Goal: Information Seeking & Learning: Find specific fact

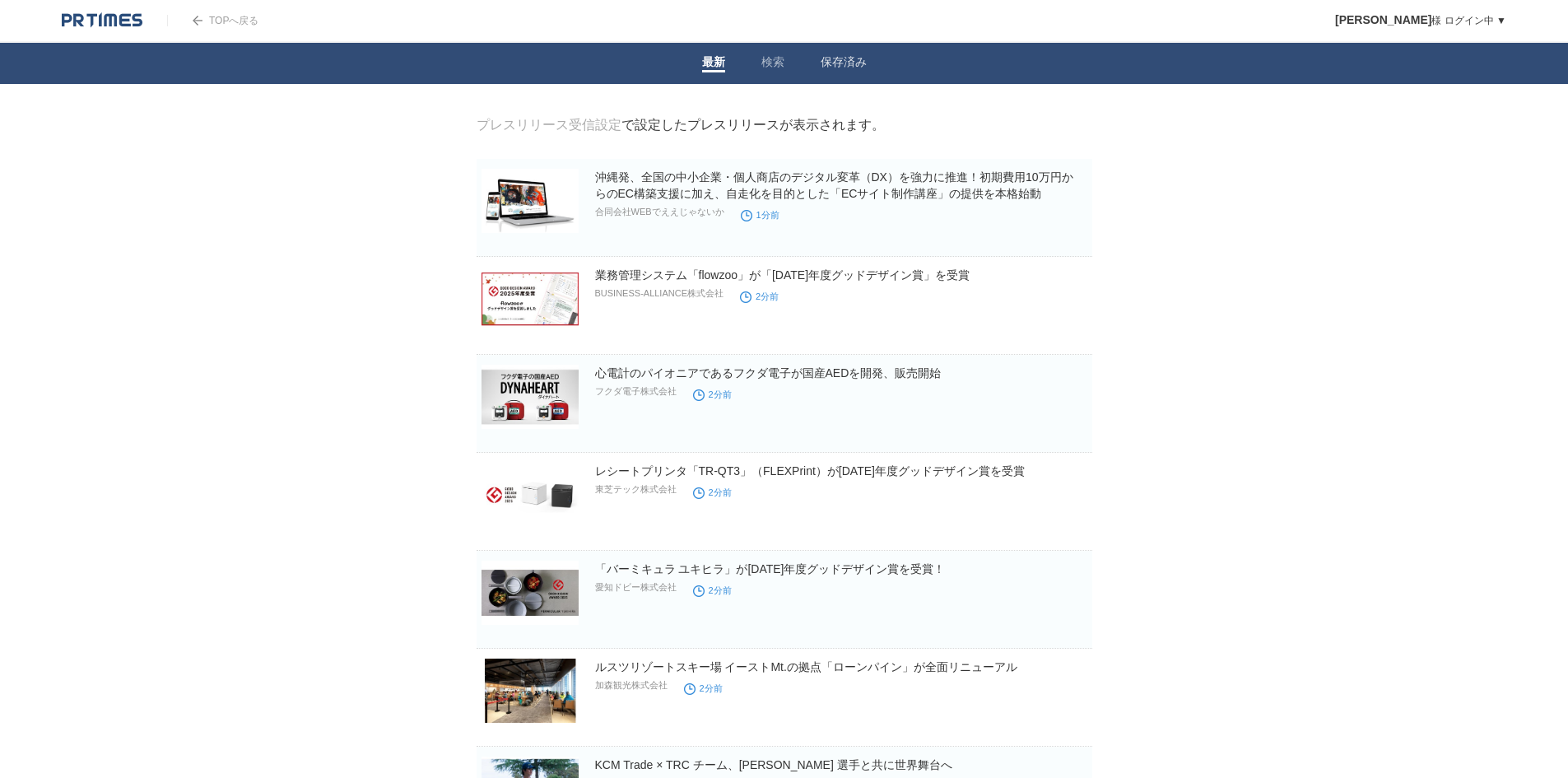
click at [762, 62] on link "検索" at bounding box center [773, 64] width 23 height 17
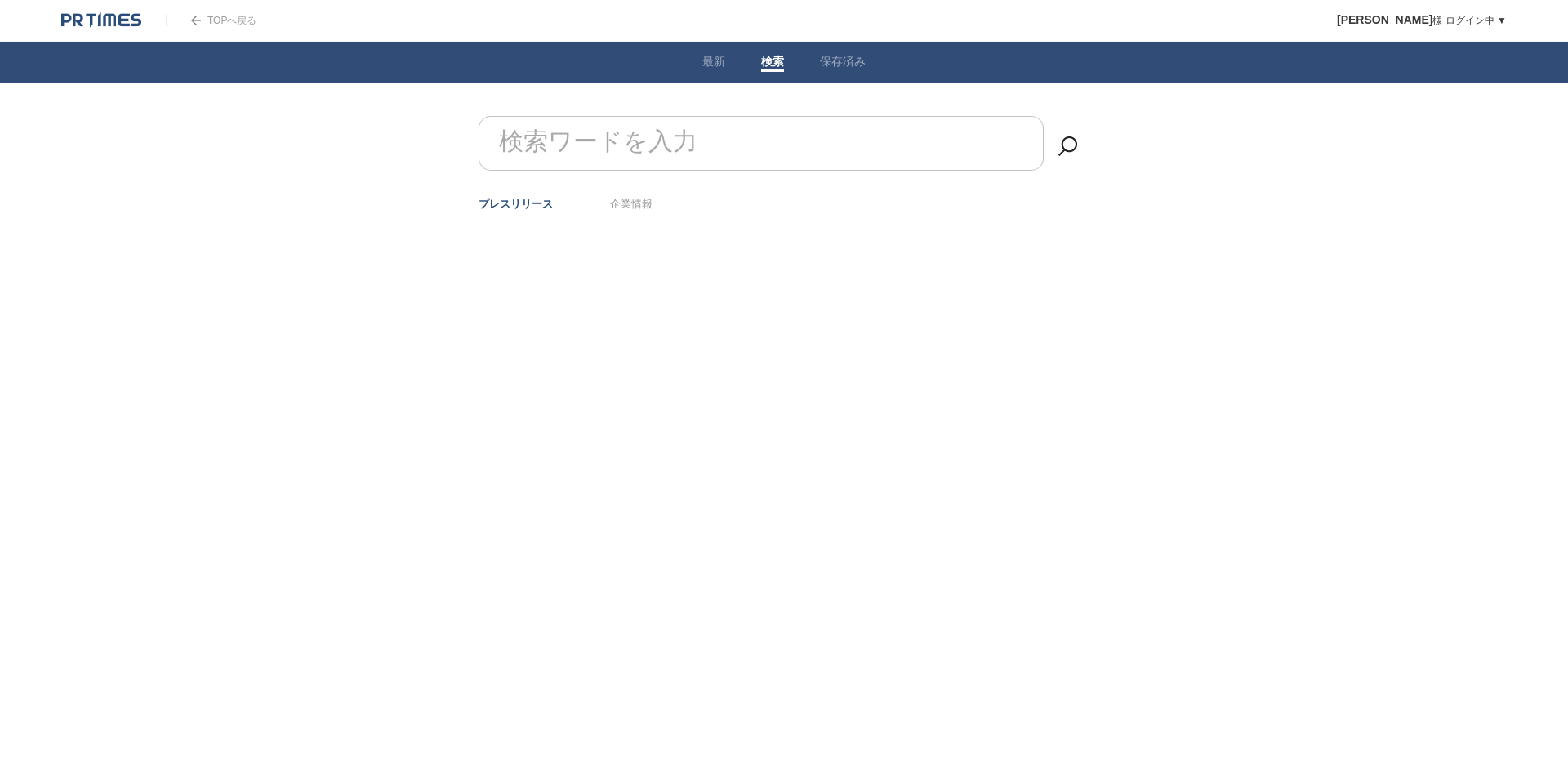
click at [803, 132] on input "検索ワードを入力" at bounding box center [760, 143] width 565 height 55
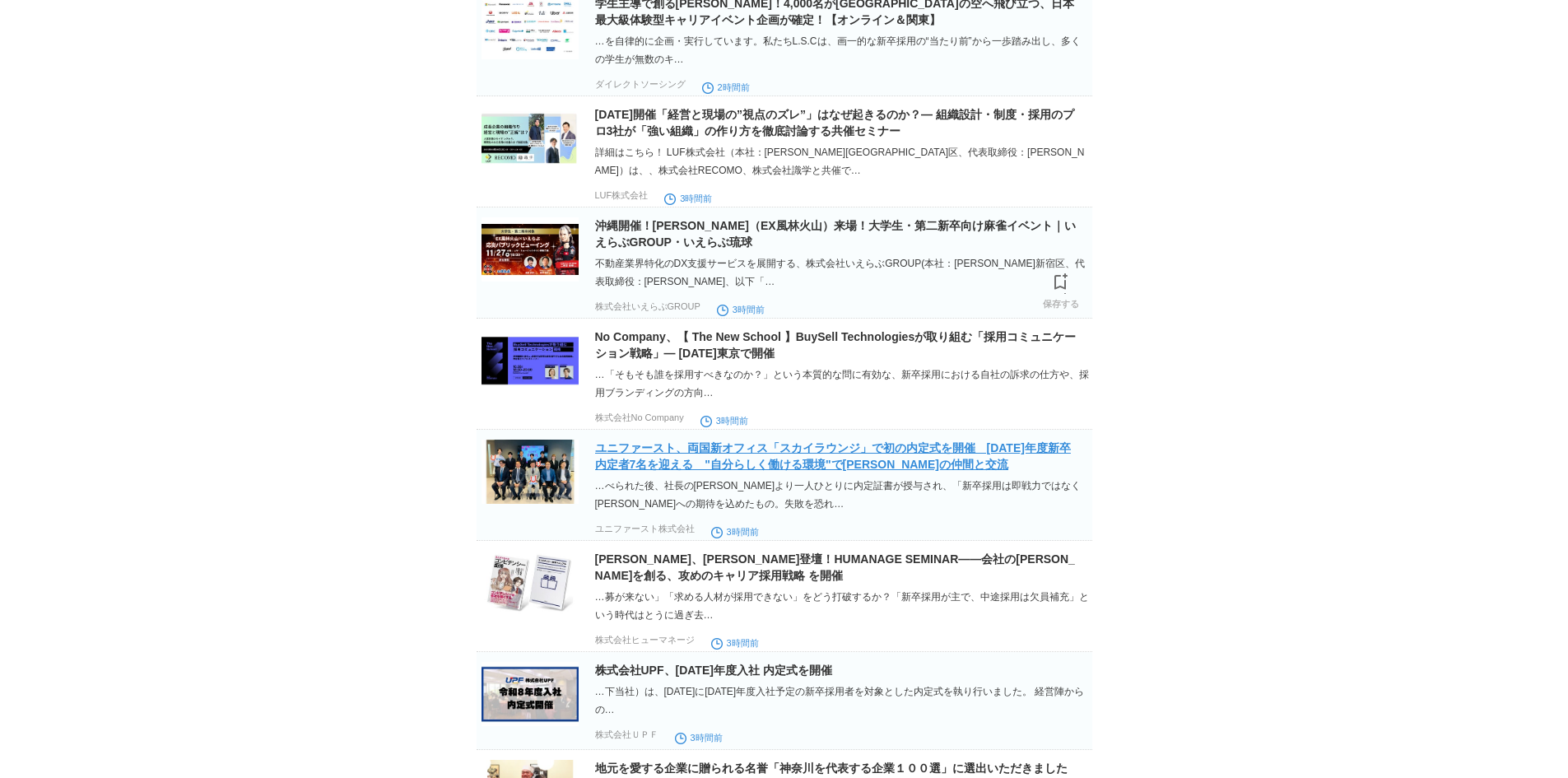
scroll to position [3129, 0]
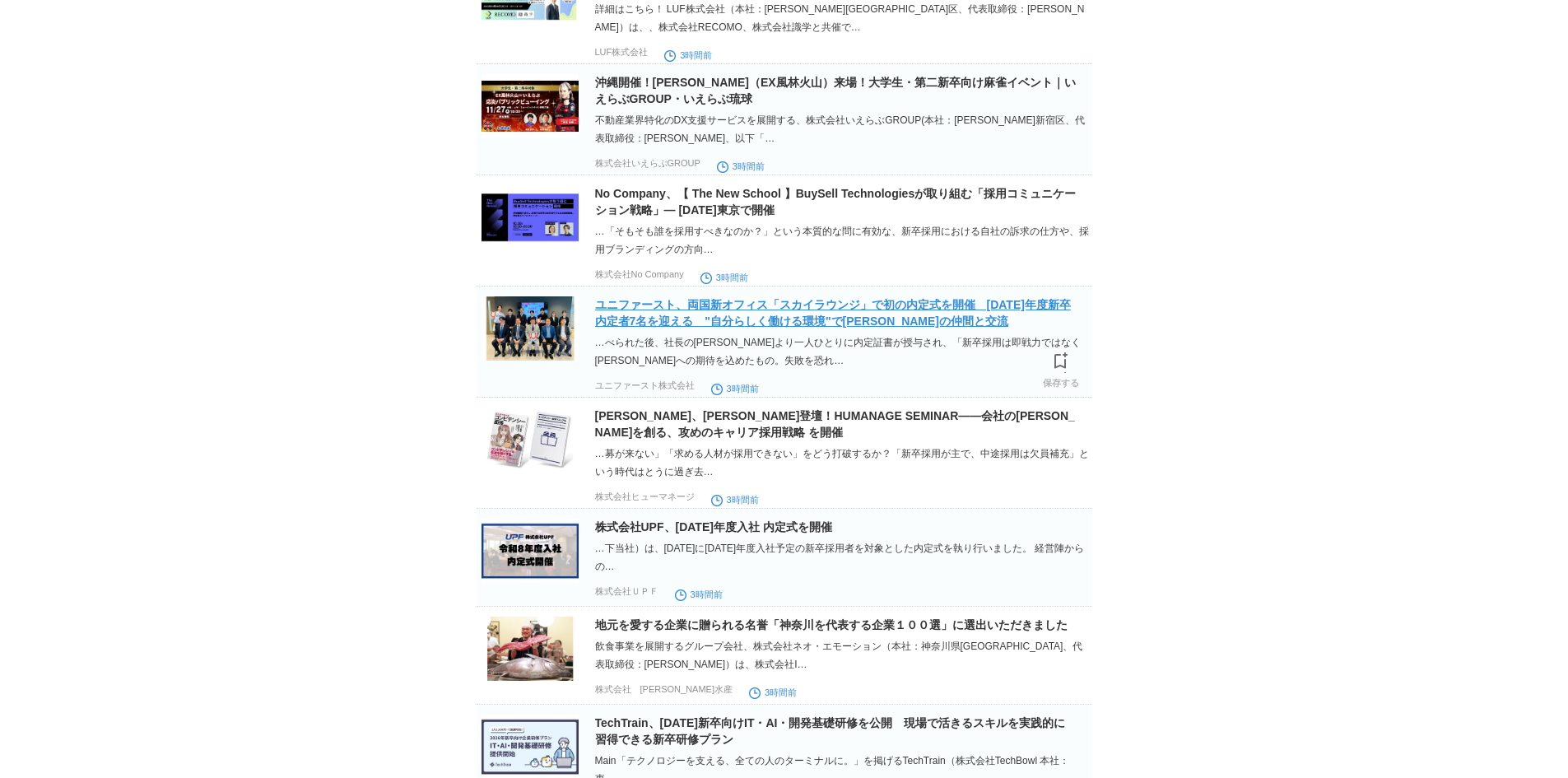
click at [889, 327] on link "ユニファースト、両国新オフィス「スカイラウンジ」で初の内定式を開催　[DATE]年度新卒内定者7名を迎える　"自分らしく働ける環境"で[PERSON_NAME…" at bounding box center [832, 313] width 475 height 30
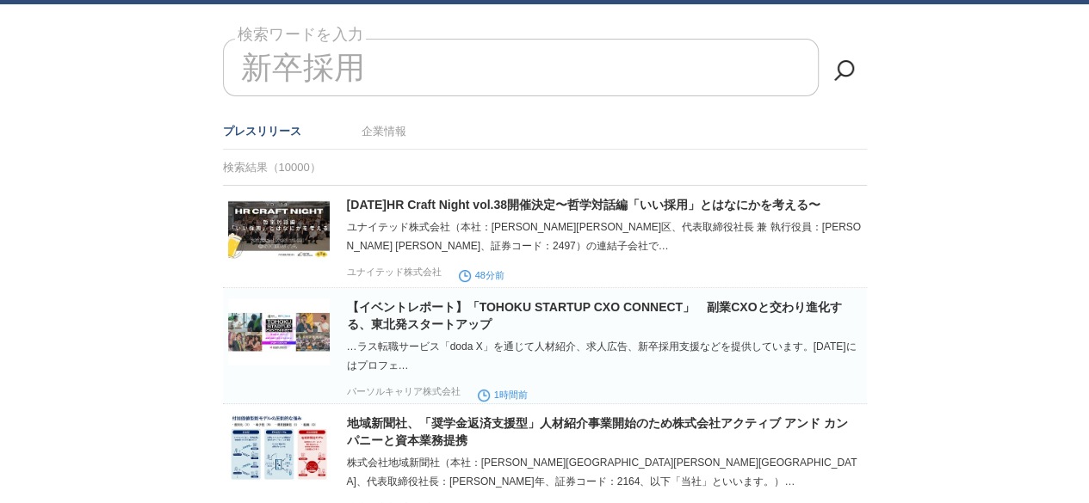
scroll to position [0, 0]
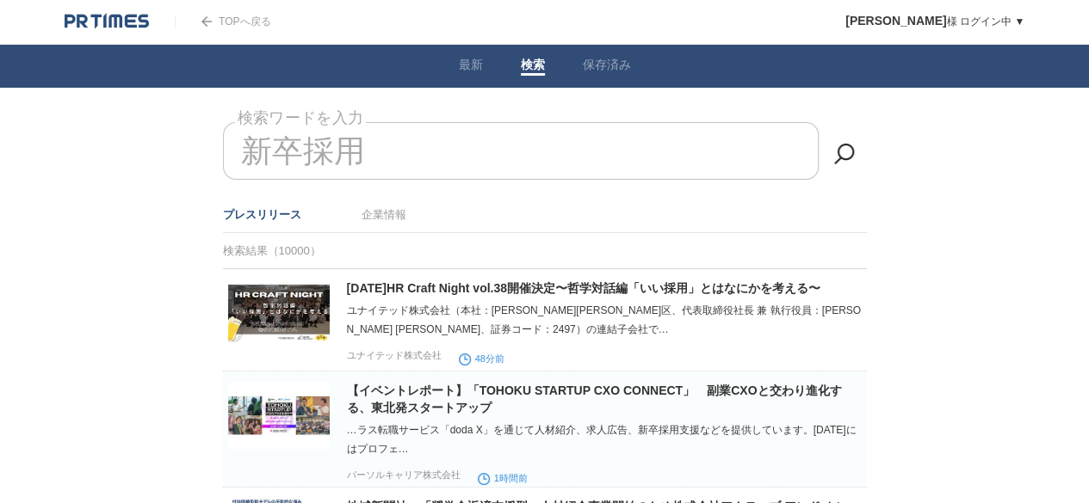
click at [371, 151] on input "新卒採用" at bounding box center [520, 151] width 595 height 58
drag, startPoint x: 371, startPoint y: 150, endPoint x: 208, endPoint y: 172, distance: 164.2
type input "新"
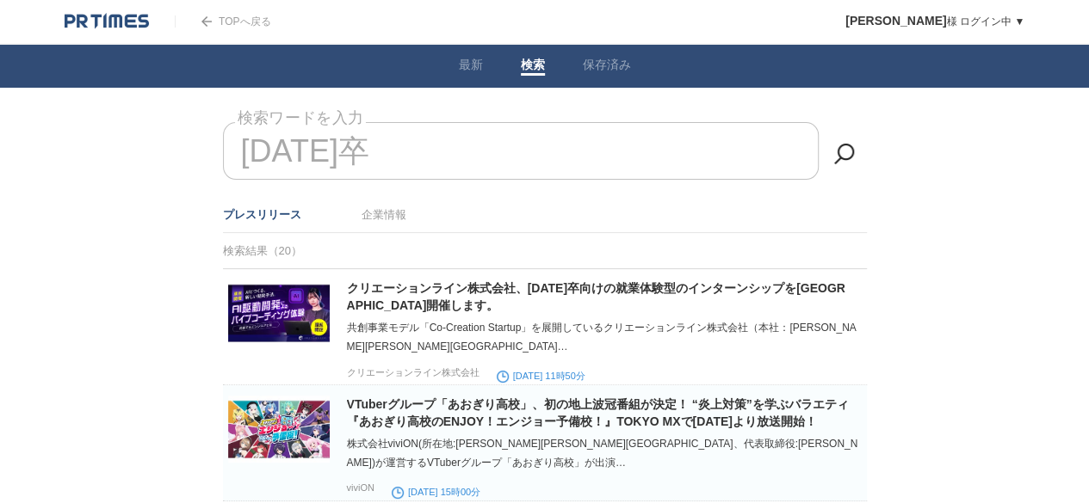
type input "[DATE]卒"
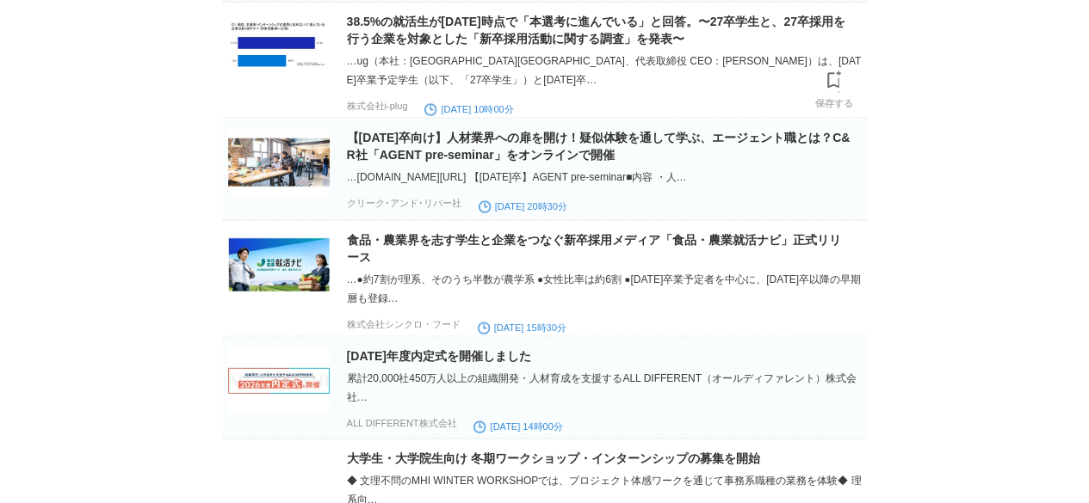
scroll to position [1721, 0]
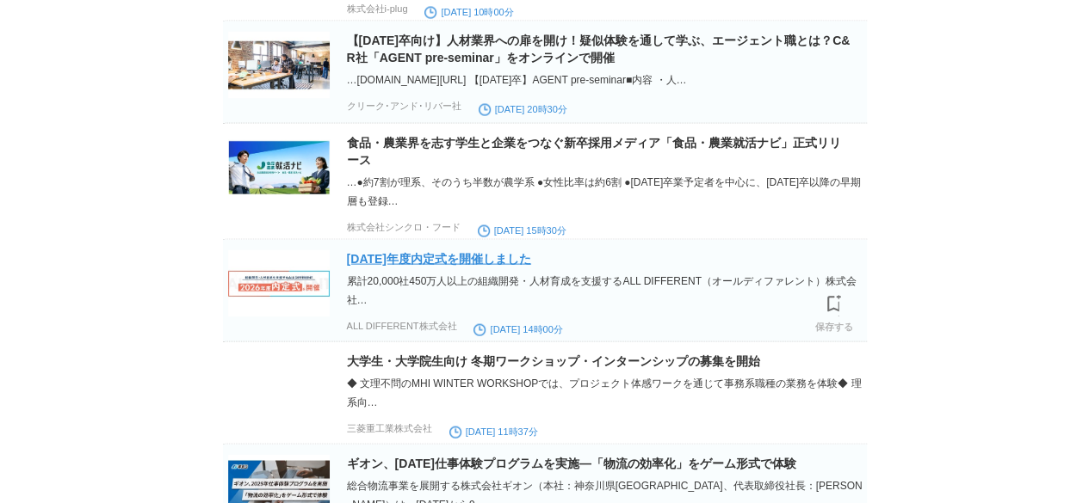
click at [493, 266] on link "[DATE]年度内定式を開催しました" at bounding box center [439, 259] width 184 height 14
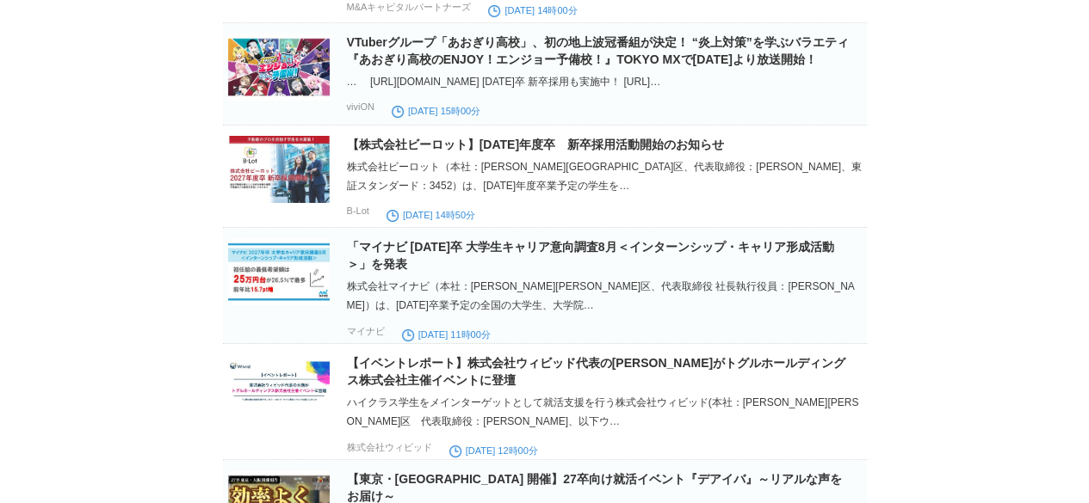
scroll to position [3012, 0]
